Goal: Transaction & Acquisition: Subscribe to service/newsletter

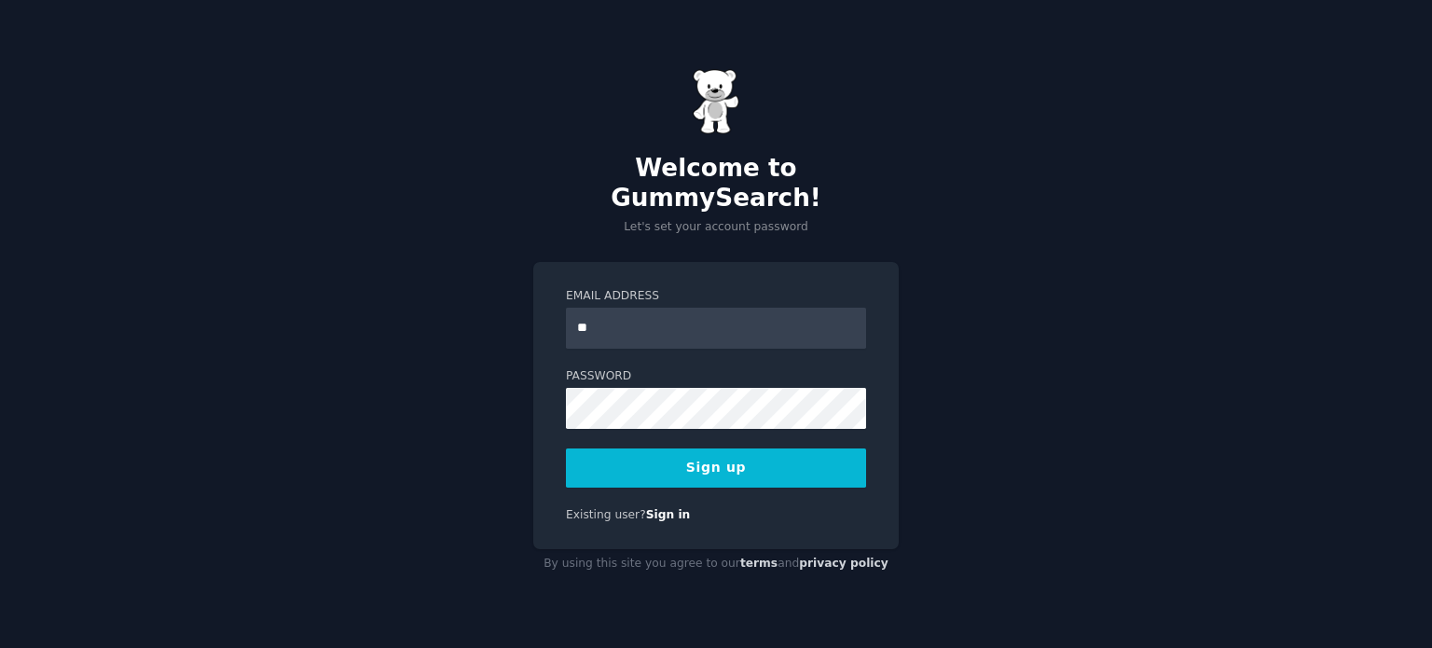
type input "**********"
click at [725, 448] on button "Sign up" at bounding box center [716, 467] width 300 height 39
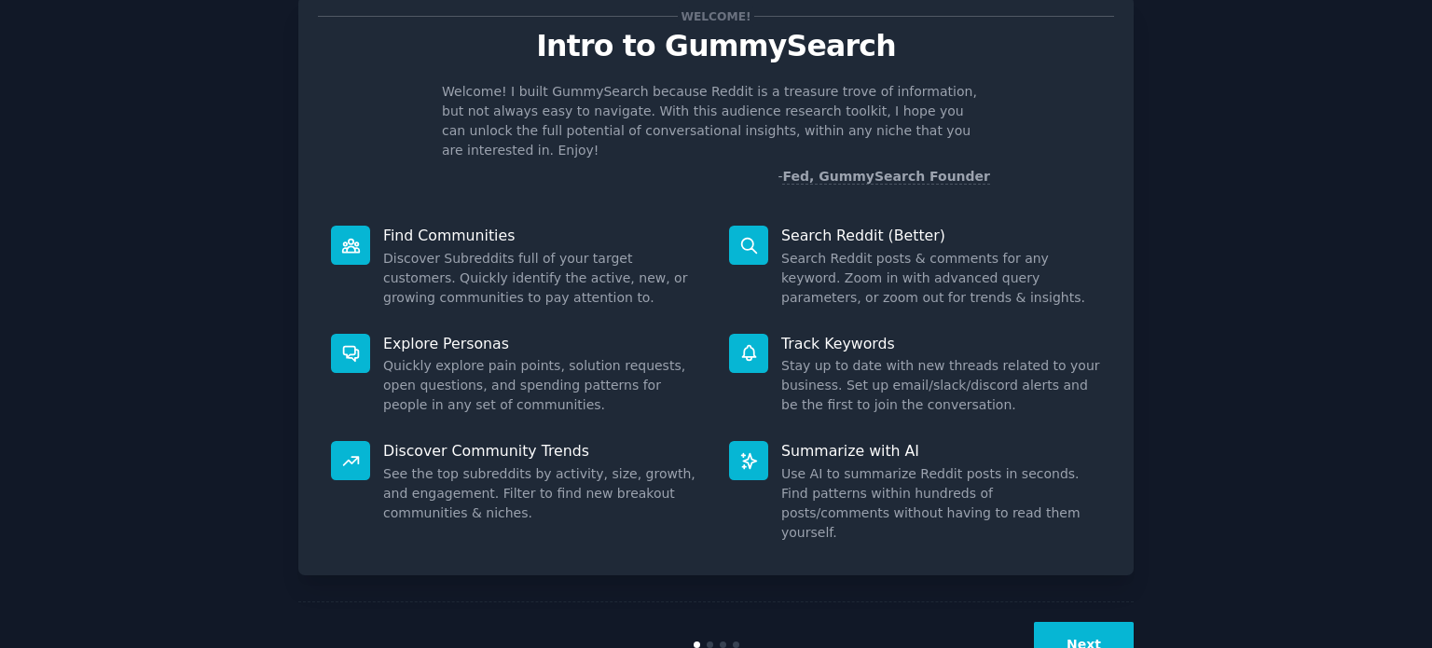
scroll to position [81, 0]
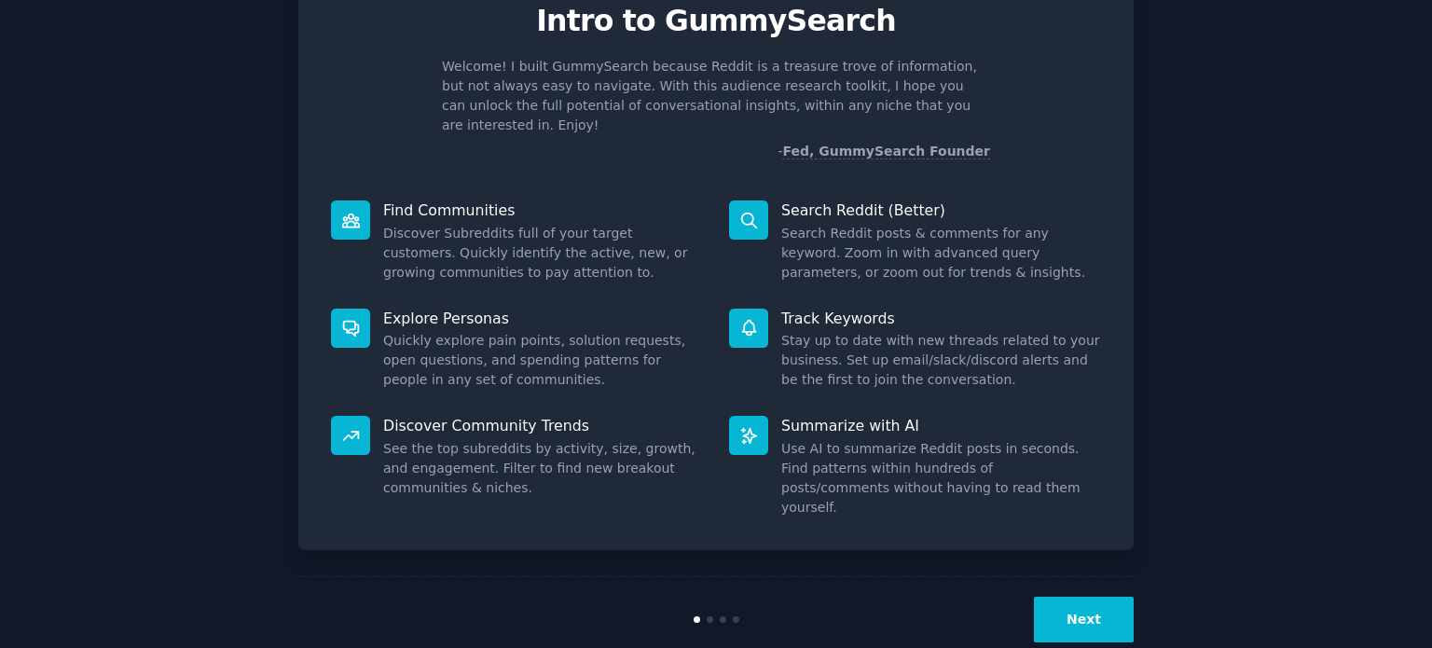
click at [1071, 596] on button "Next" at bounding box center [1084, 619] width 100 height 46
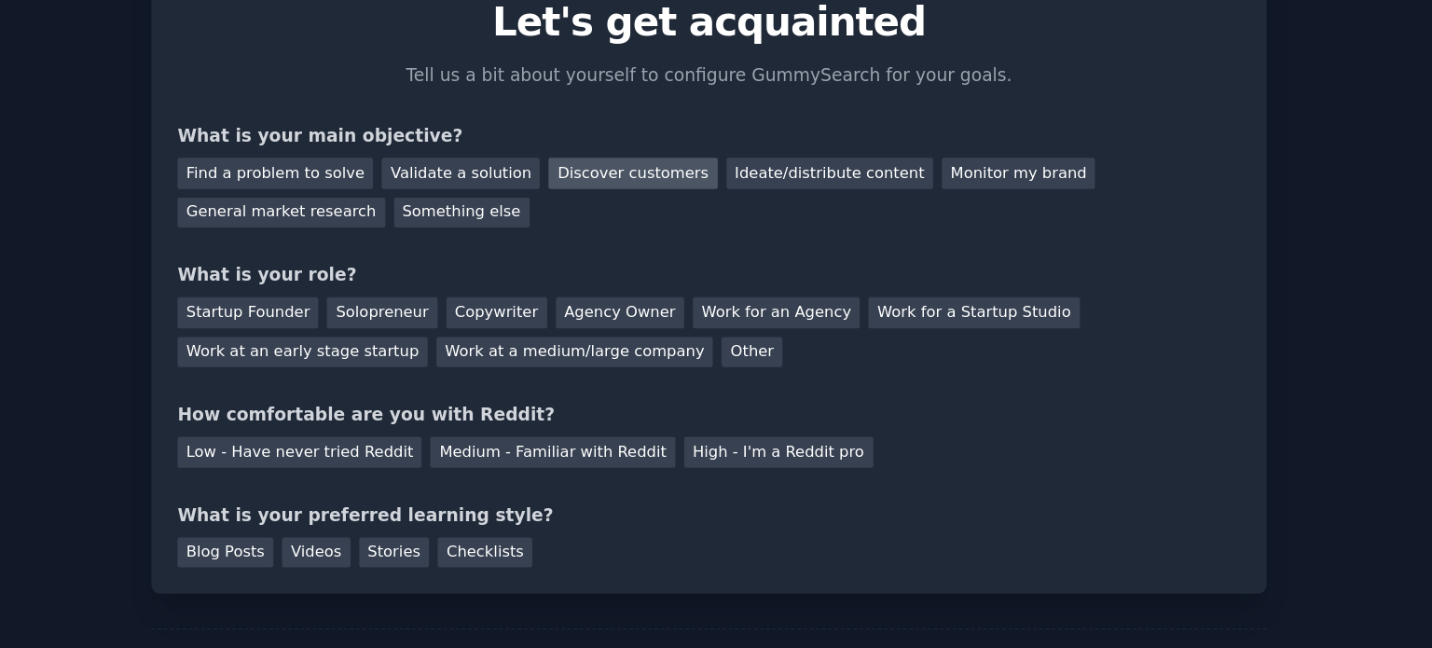
click at [640, 196] on div "Discover customers" at bounding box center [659, 196] width 126 height 23
click at [725, 326] on div "Other" at bounding box center [748, 330] width 46 height 23
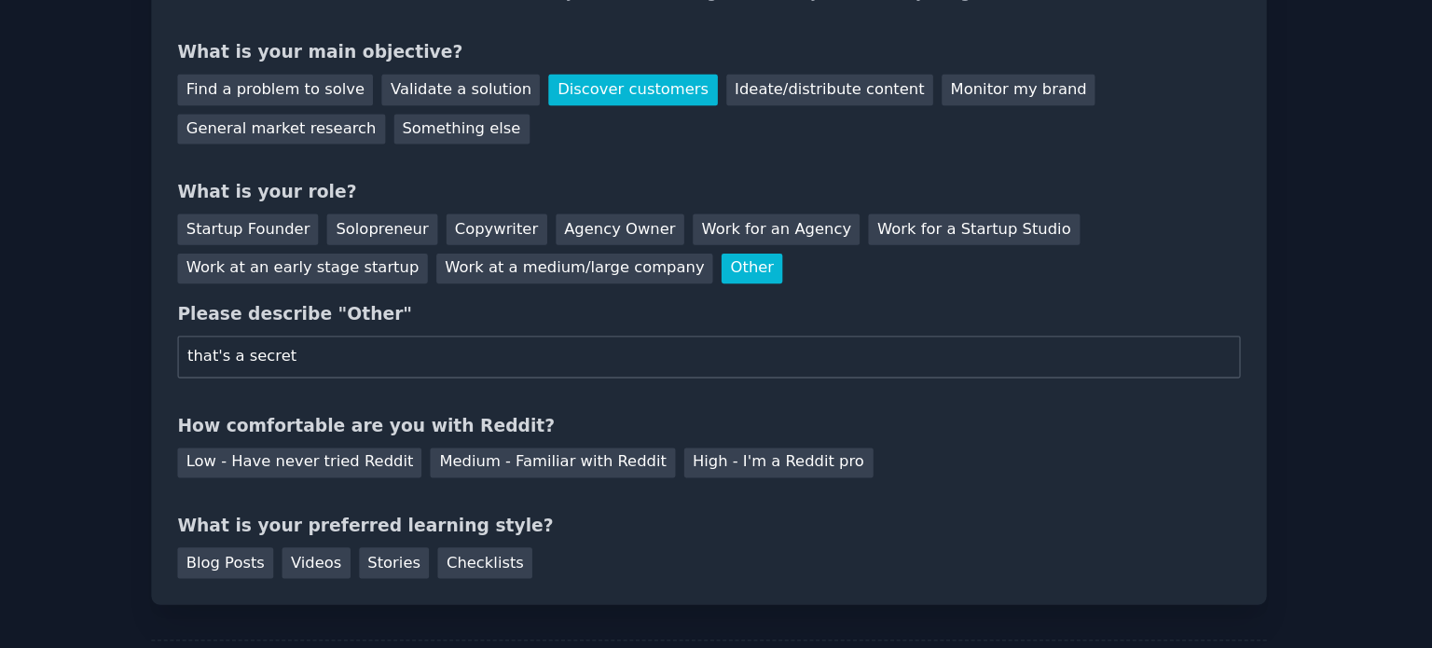
type input "that's a secret"
click at [575, 365] on div "Your goals Let's get acquainted Tell us a bit about yourself to configure Gummy…" at bounding box center [716, 245] width 796 height 509
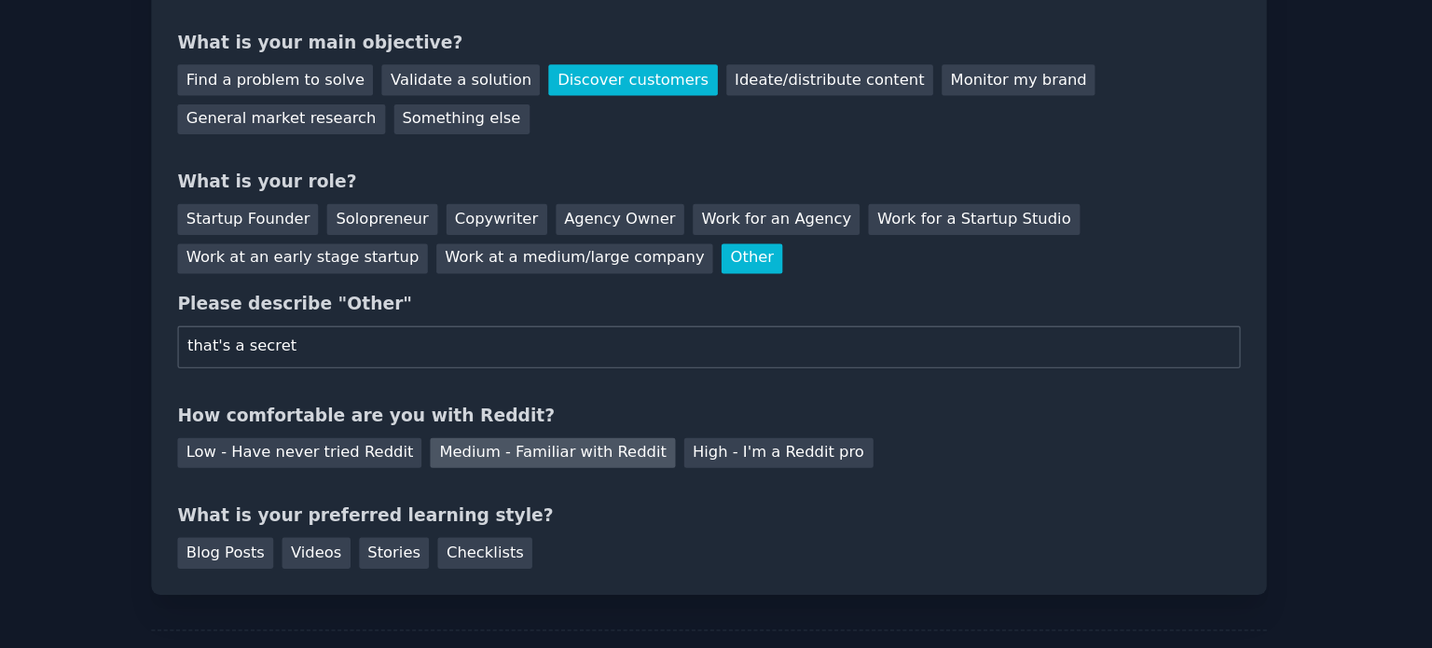
click at [581, 400] on div "Medium - Familiar with Reddit" at bounding box center [598, 405] width 183 height 23
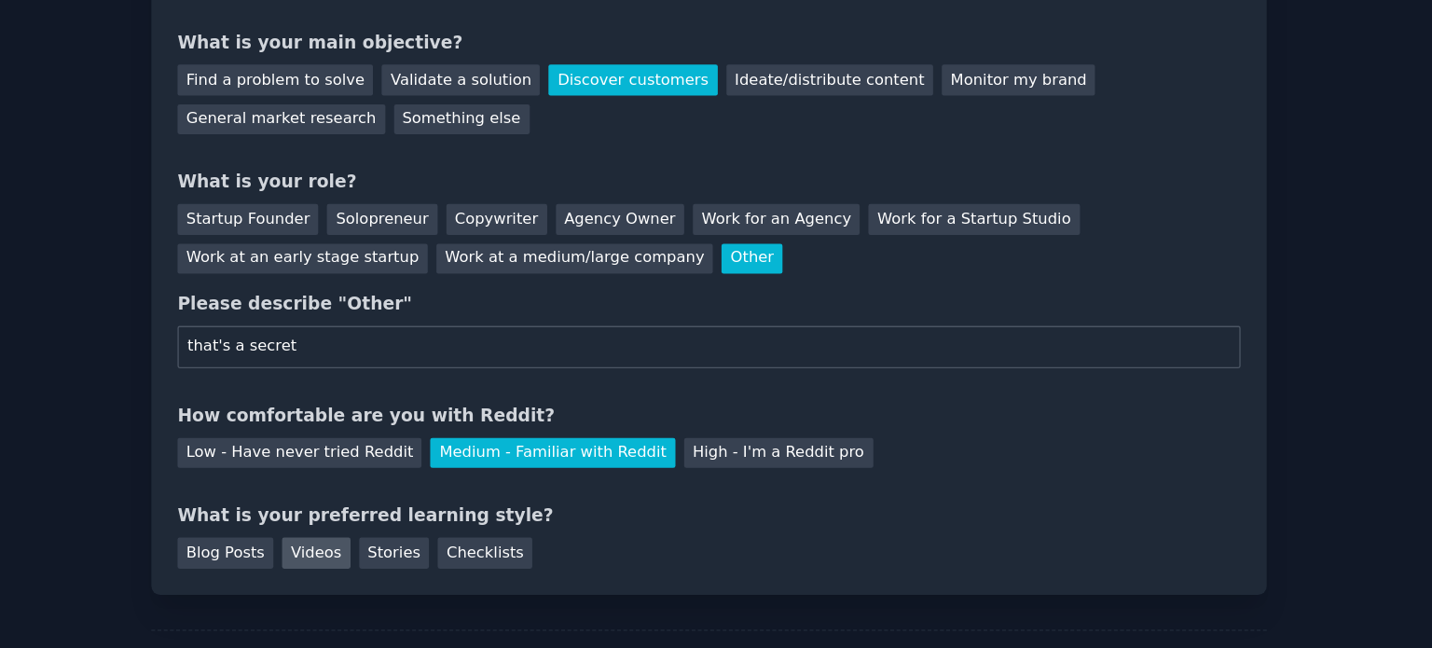
click at [418, 480] on div "Videos" at bounding box center [421, 480] width 51 height 23
click at [617, 470] on div "Blog Posts Videos Stories Checklists" at bounding box center [716, 477] width 796 height 30
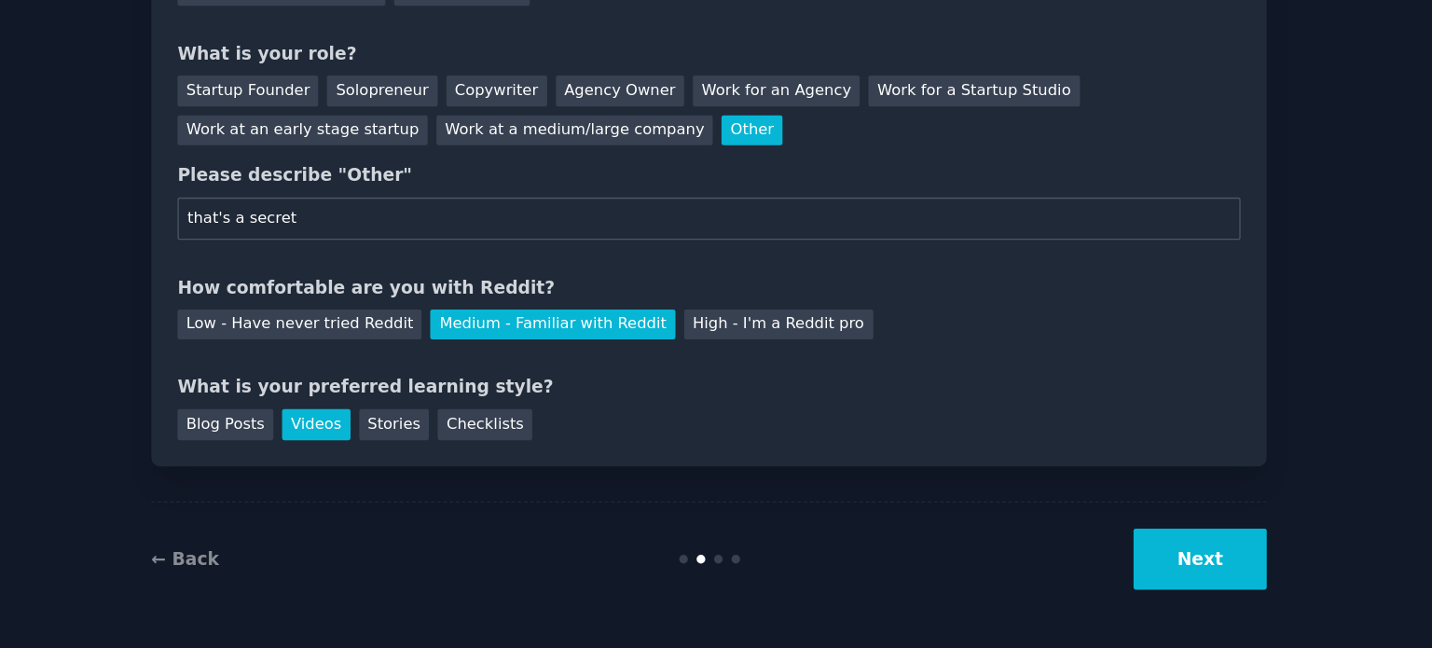
scroll to position [0, 0]
click at [336, 477] on div "Blog Posts" at bounding box center [354, 480] width 72 height 23
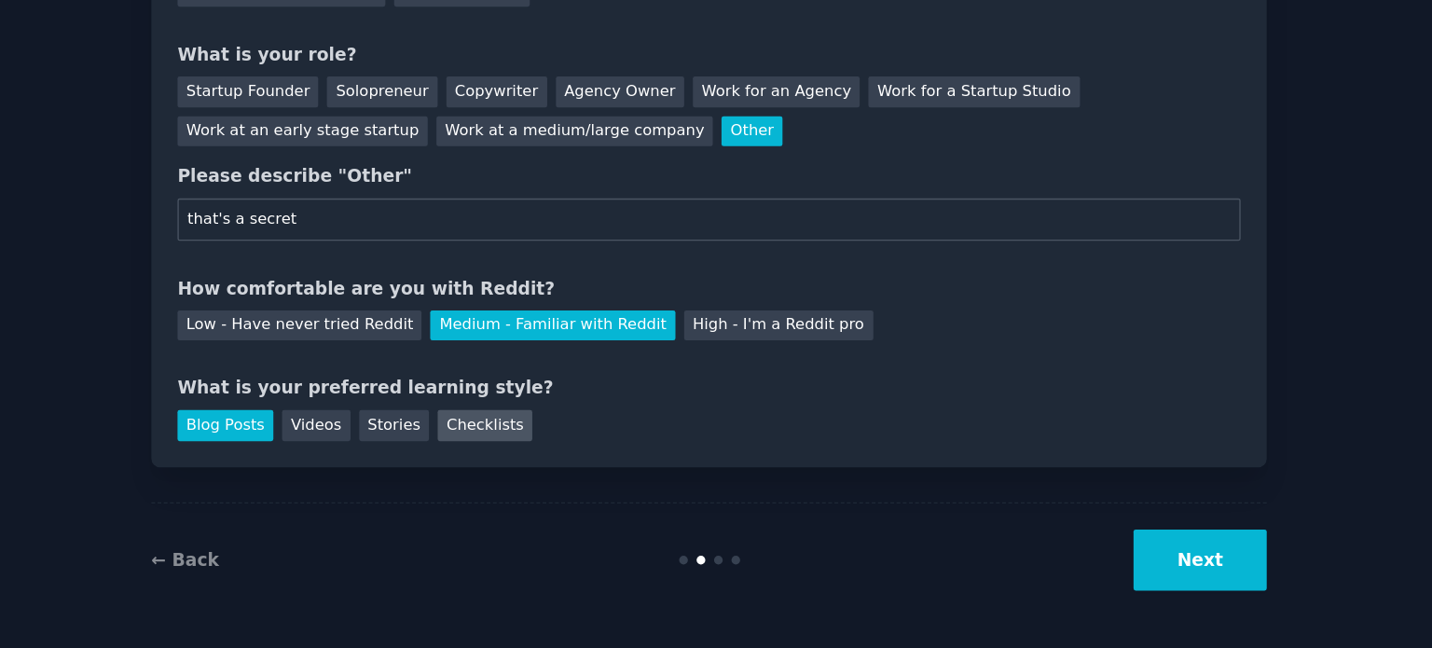
click at [516, 475] on div "Checklists" at bounding box center [548, 480] width 71 height 23
click at [457, 473] on div "Stories" at bounding box center [480, 480] width 52 height 23
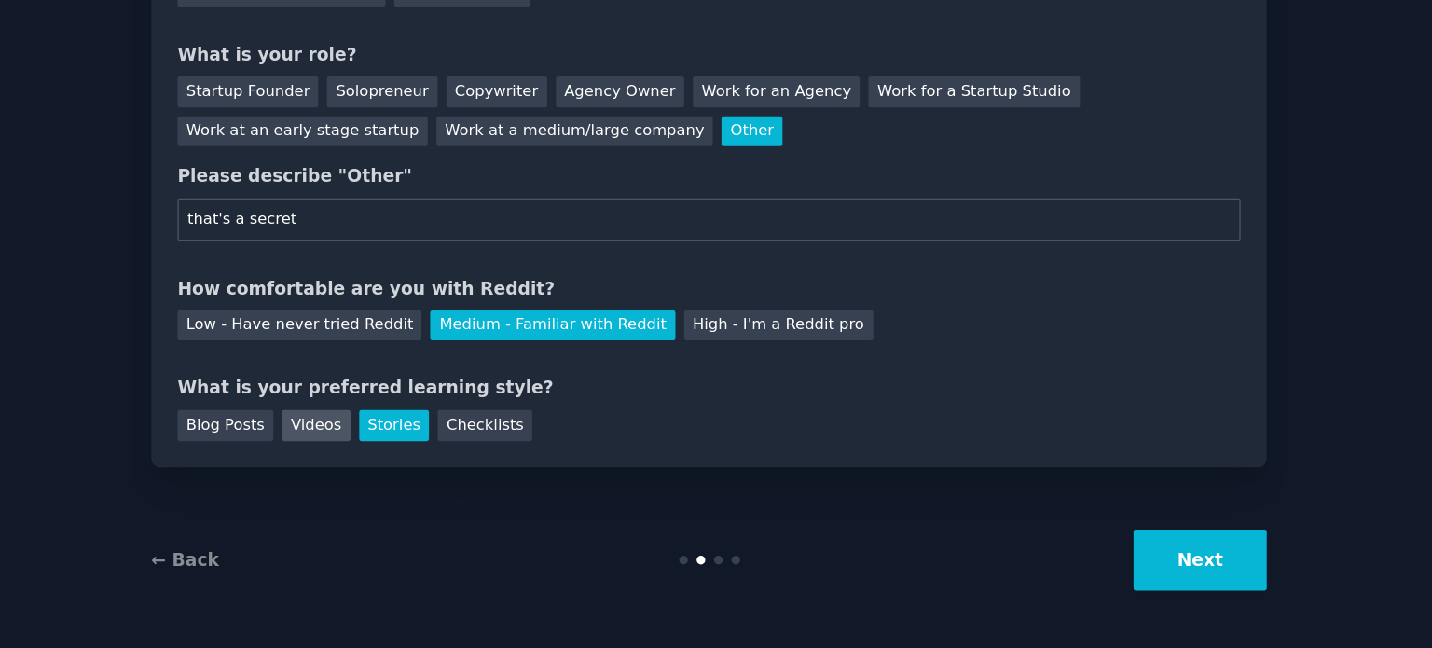
click at [403, 478] on div "Videos" at bounding box center [421, 480] width 51 height 23
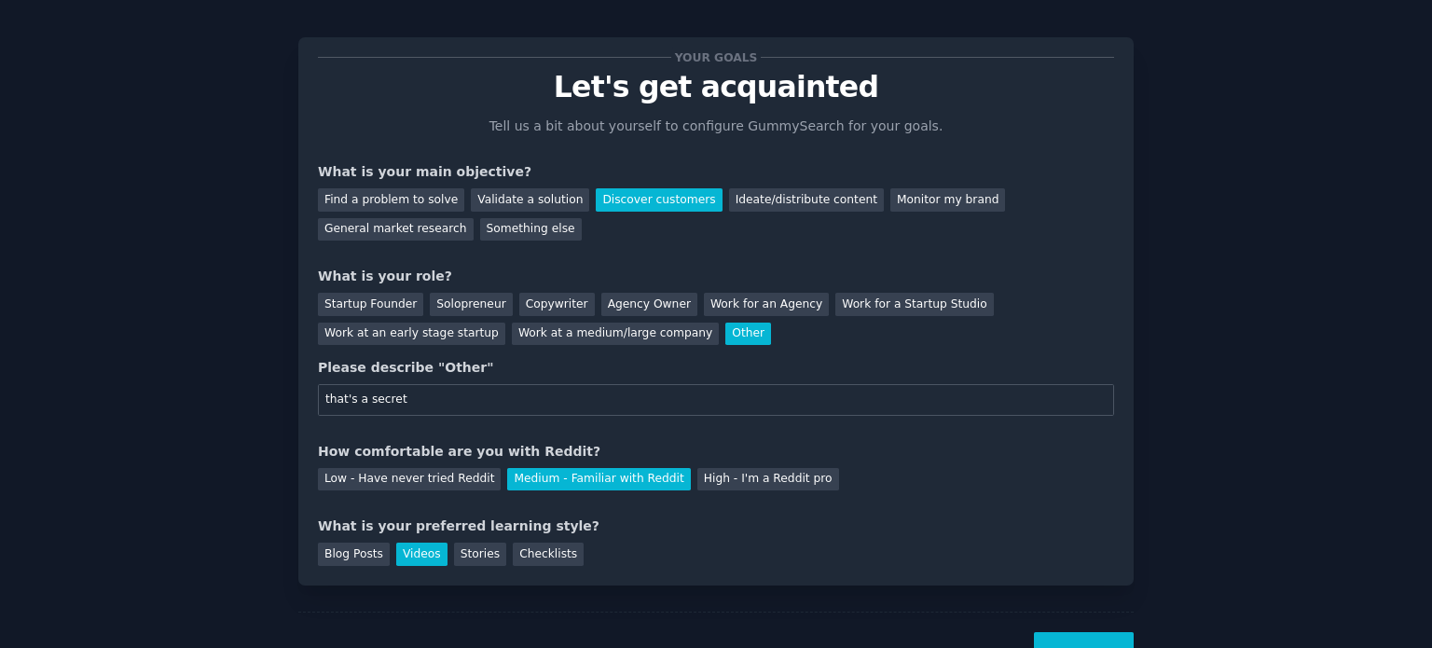
scroll to position [89, 0]
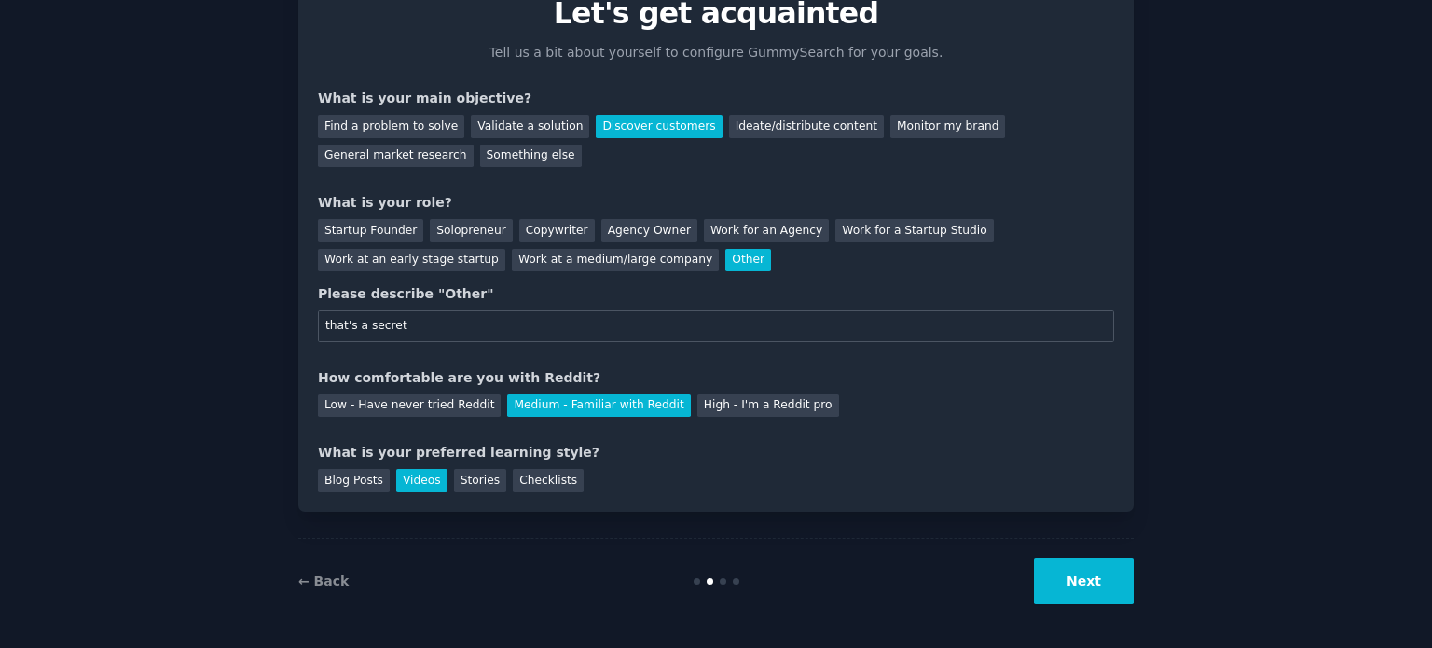
click at [1089, 578] on button "Next" at bounding box center [1084, 581] width 100 height 46
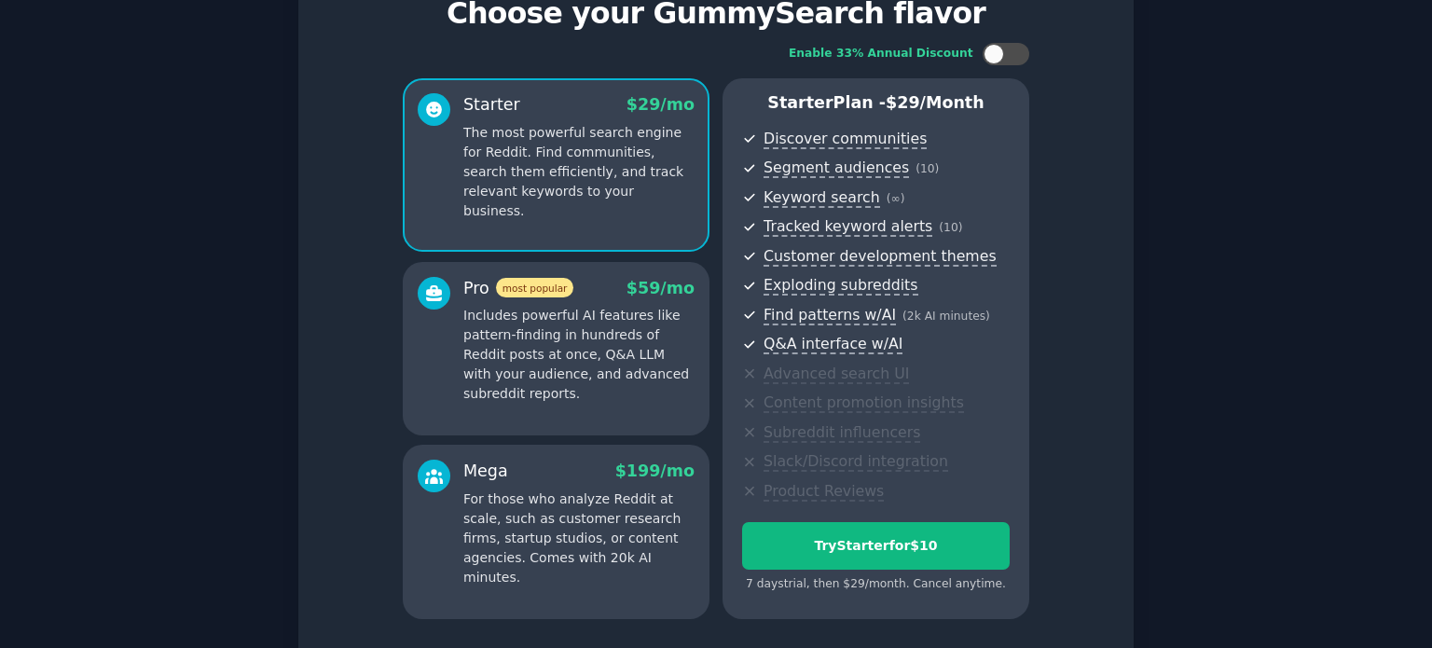
drag, startPoint x: 1089, startPoint y: 578, endPoint x: 1074, endPoint y: 544, distance: 36.7
click at [1074, 544] on div "Enable 33% Annual Discount Starter $ 29 /mo The most powerful search engine for…" at bounding box center [716, 331] width 796 height 602
drag, startPoint x: 1074, startPoint y: 544, endPoint x: 1065, endPoint y: 78, distance: 466.1
click at [1065, 78] on div "Enable 33% Annual Discount Starter $ 29 /mo The most powerful search engine for…" at bounding box center [716, 331] width 796 height 602
